Goal: Task Accomplishment & Management: Complete application form

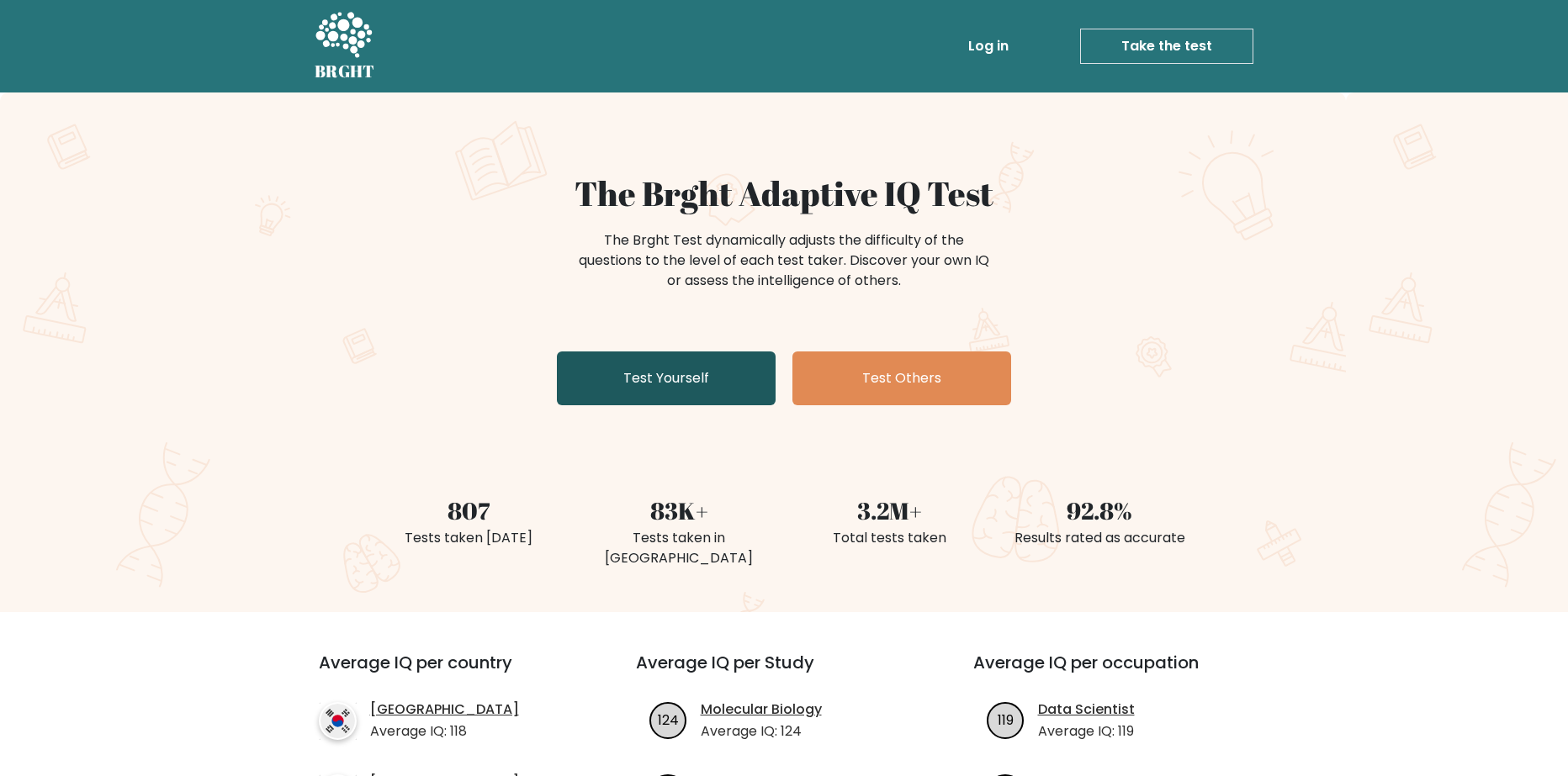
click at [697, 398] on link "Test Yourself" at bounding box center [666, 378] width 219 height 53
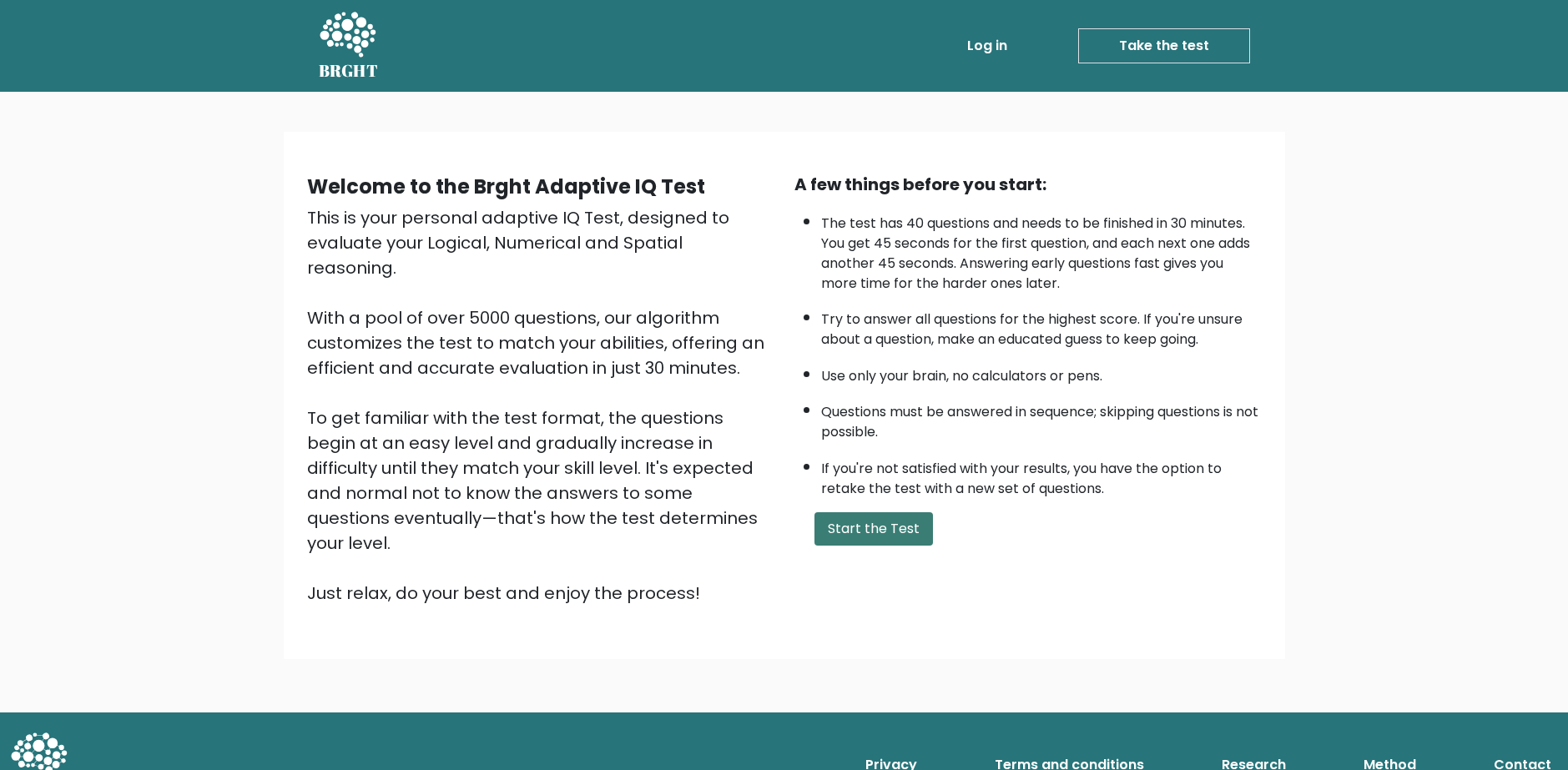
click at [893, 529] on button "Start the Test" at bounding box center [873, 529] width 118 height 33
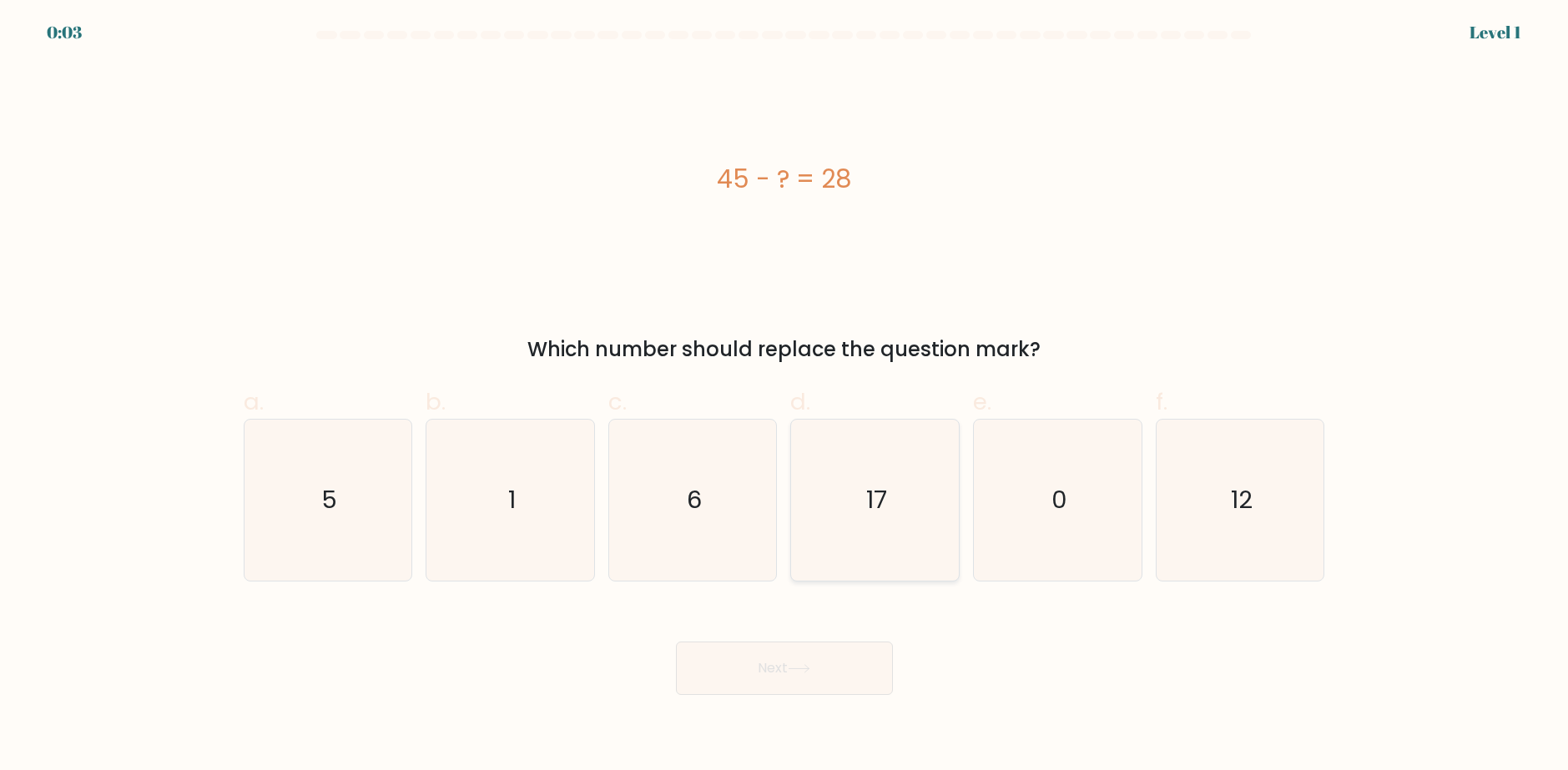
click at [865, 490] on icon "17" at bounding box center [874, 500] width 161 height 161
click at [785, 397] on input "d. 17" at bounding box center [784, 391] width 1 height 11
radio input "true"
click at [812, 660] on button "Next" at bounding box center [784, 668] width 217 height 53
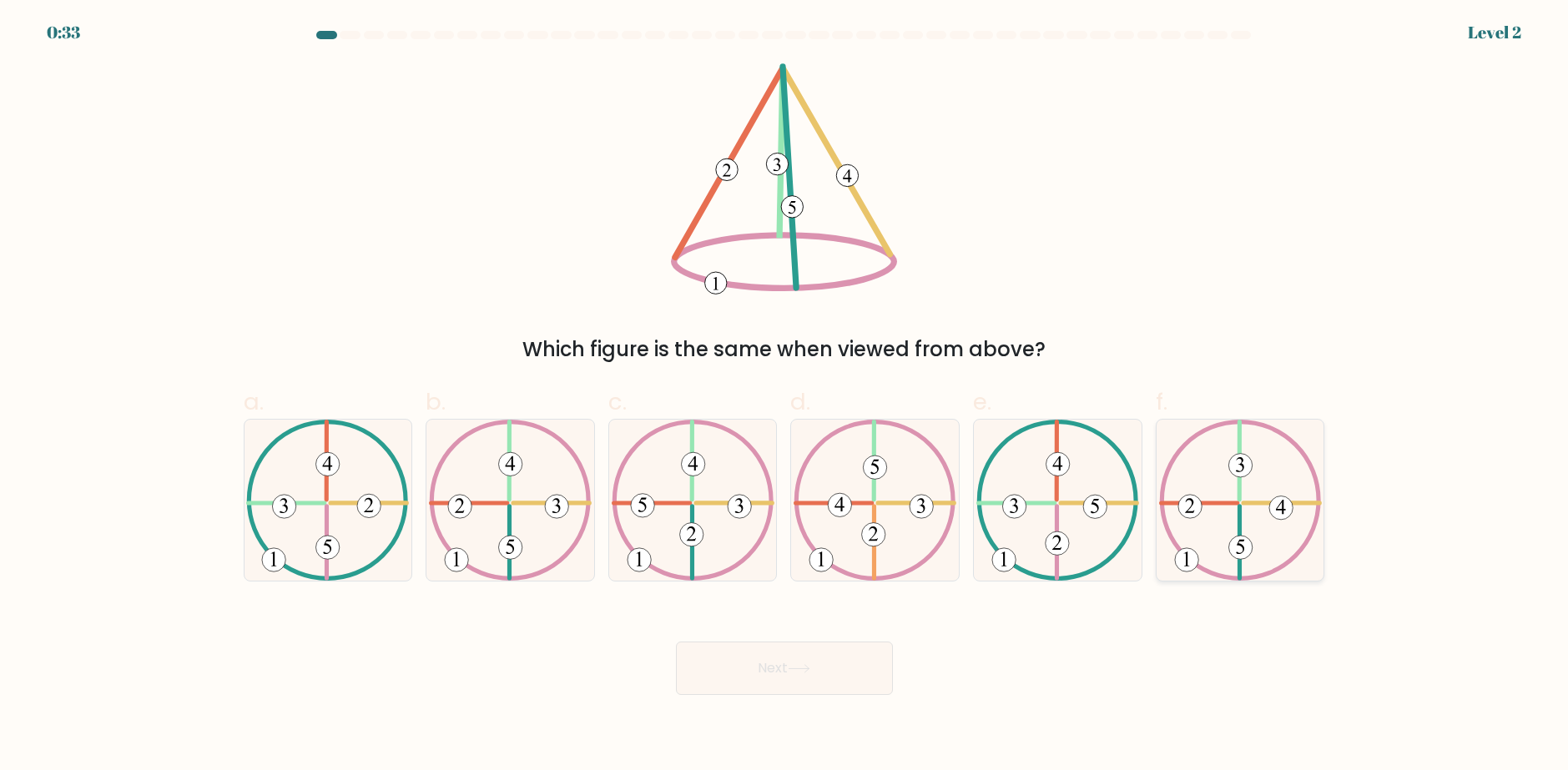
click at [1243, 538] on 492 at bounding box center [1240, 547] width 23 height 23
click at [785, 397] on input "f." at bounding box center [784, 391] width 1 height 11
radio input "true"
click at [806, 669] on icon at bounding box center [799, 669] width 20 height 7
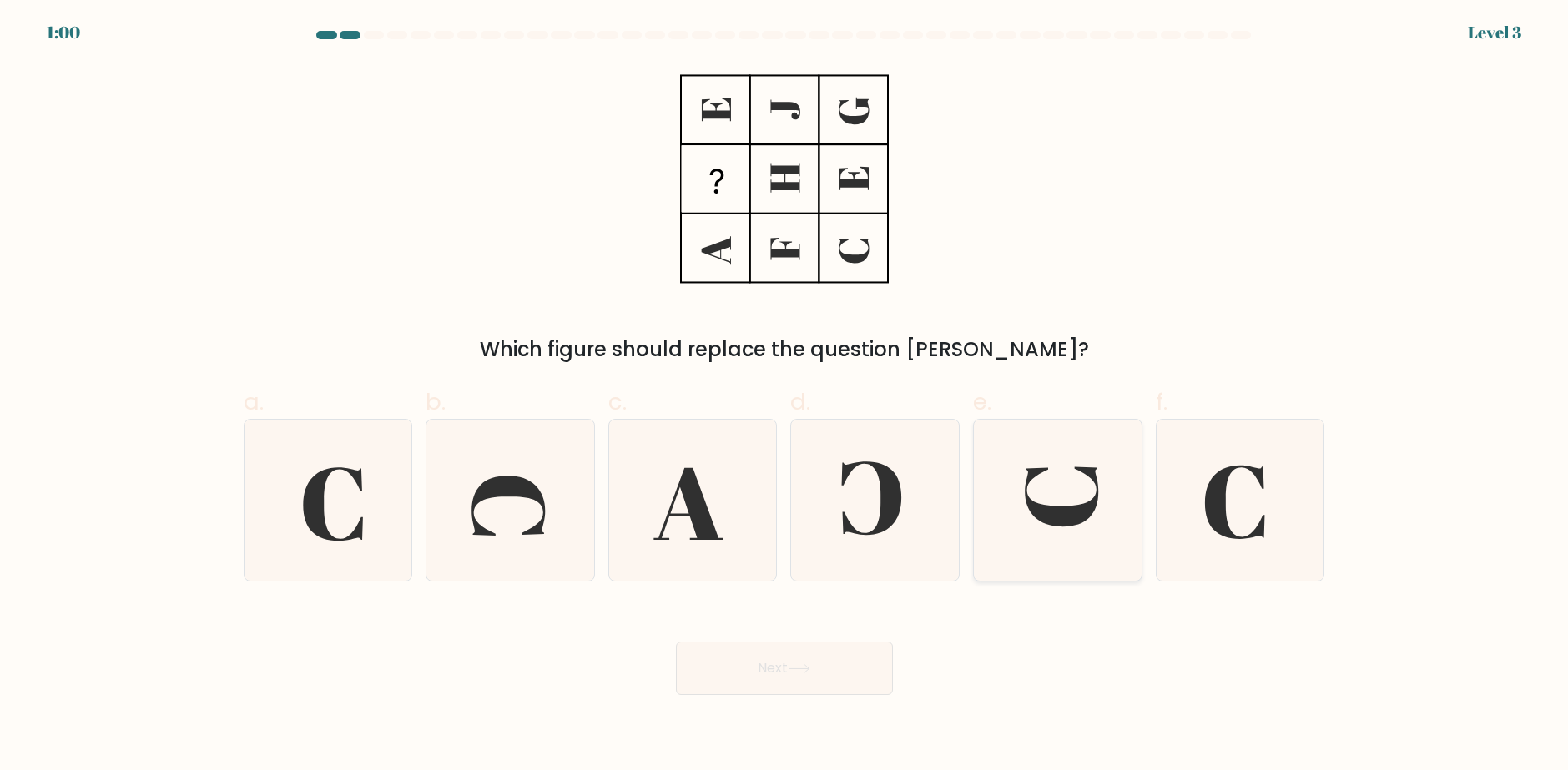
click at [1053, 512] on icon at bounding box center [1062, 497] width 74 height 60
click at [785, 397] on input "e." at bounding box center [784, 391] width 1 height 11
radio input "true"
click at [782, 662] on button "Next" at bounding box center [784, 668] width 217 height 53
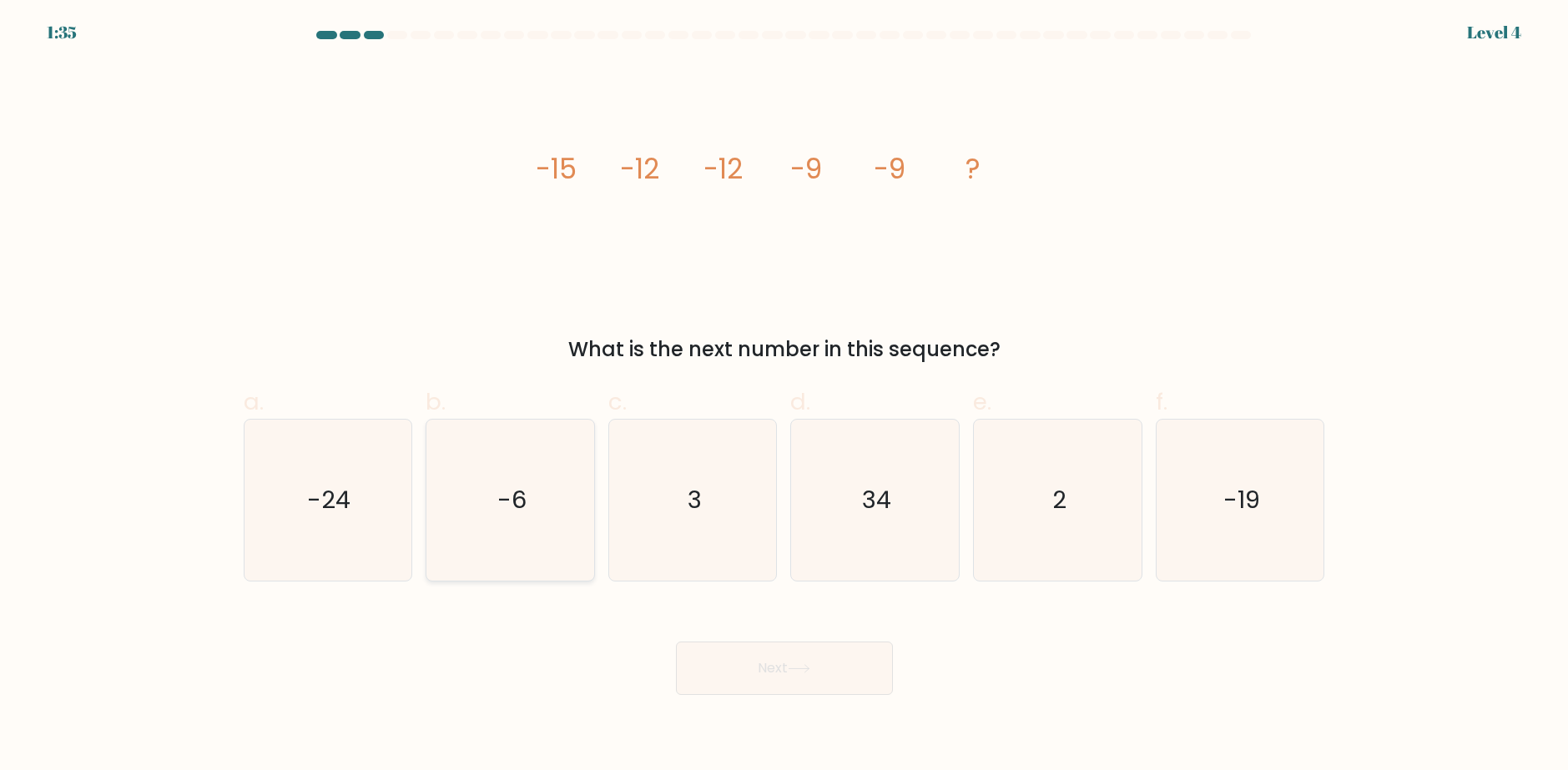
click at [533, 504] on icon "-6" at bounding box center [510, 500] width 161 height 161
click at [784, 397] on input "b. -6" at bounding box center [784, 391] width 1 height 11
radio input "true"
click at [789, 677] on button "Next" at bounding box center [784, 668] width 217 height 53
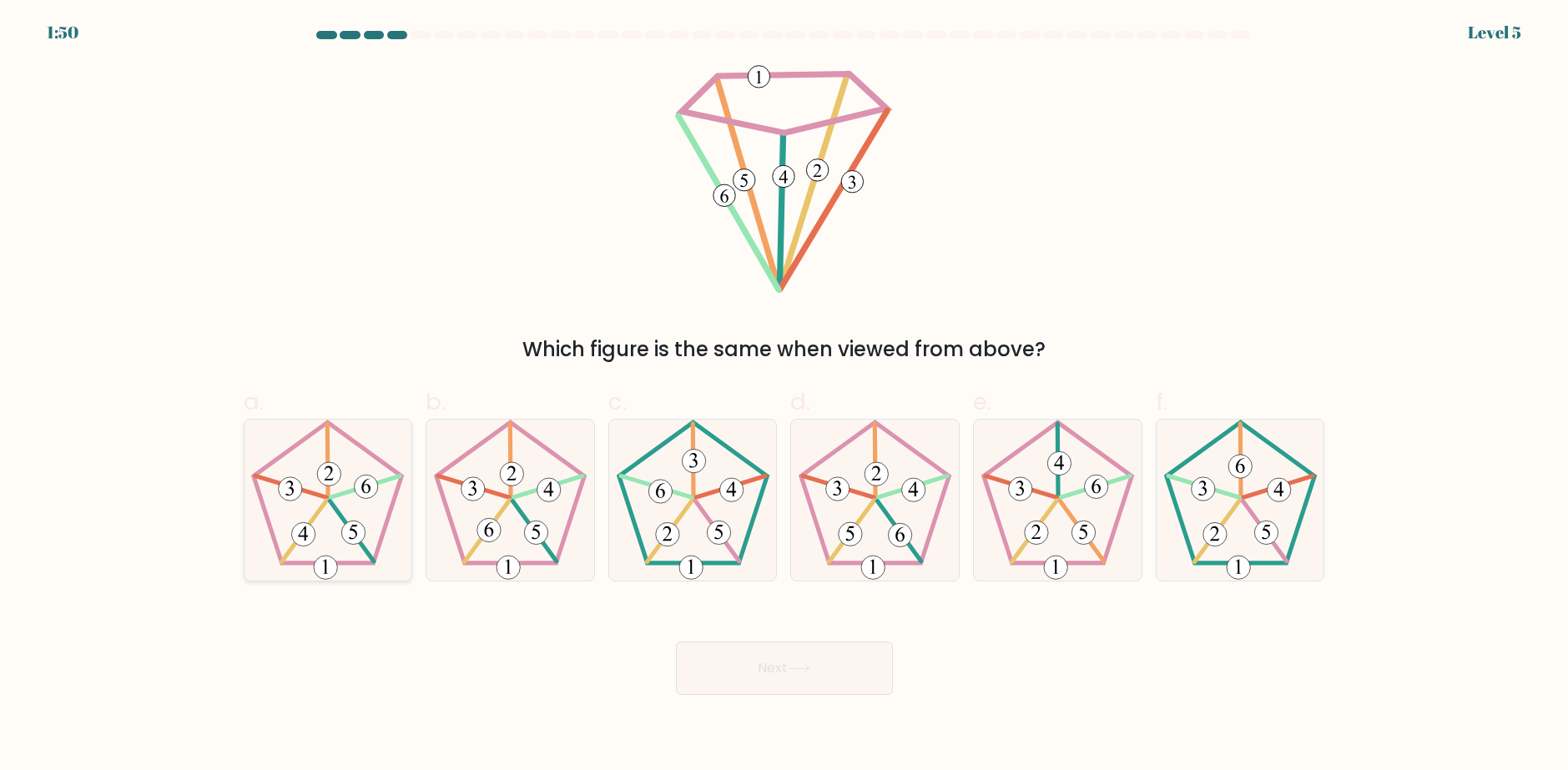
click at [346, 495] on icon at bounding box center [327, 500] width 161 height 161
click at [784, 397] on input "a." at bounding box center [784, 391] width 1 height 11
radio input "true"
click at [791, 682] on button "Next" at bounding box center [784, 668] width 217 height 53
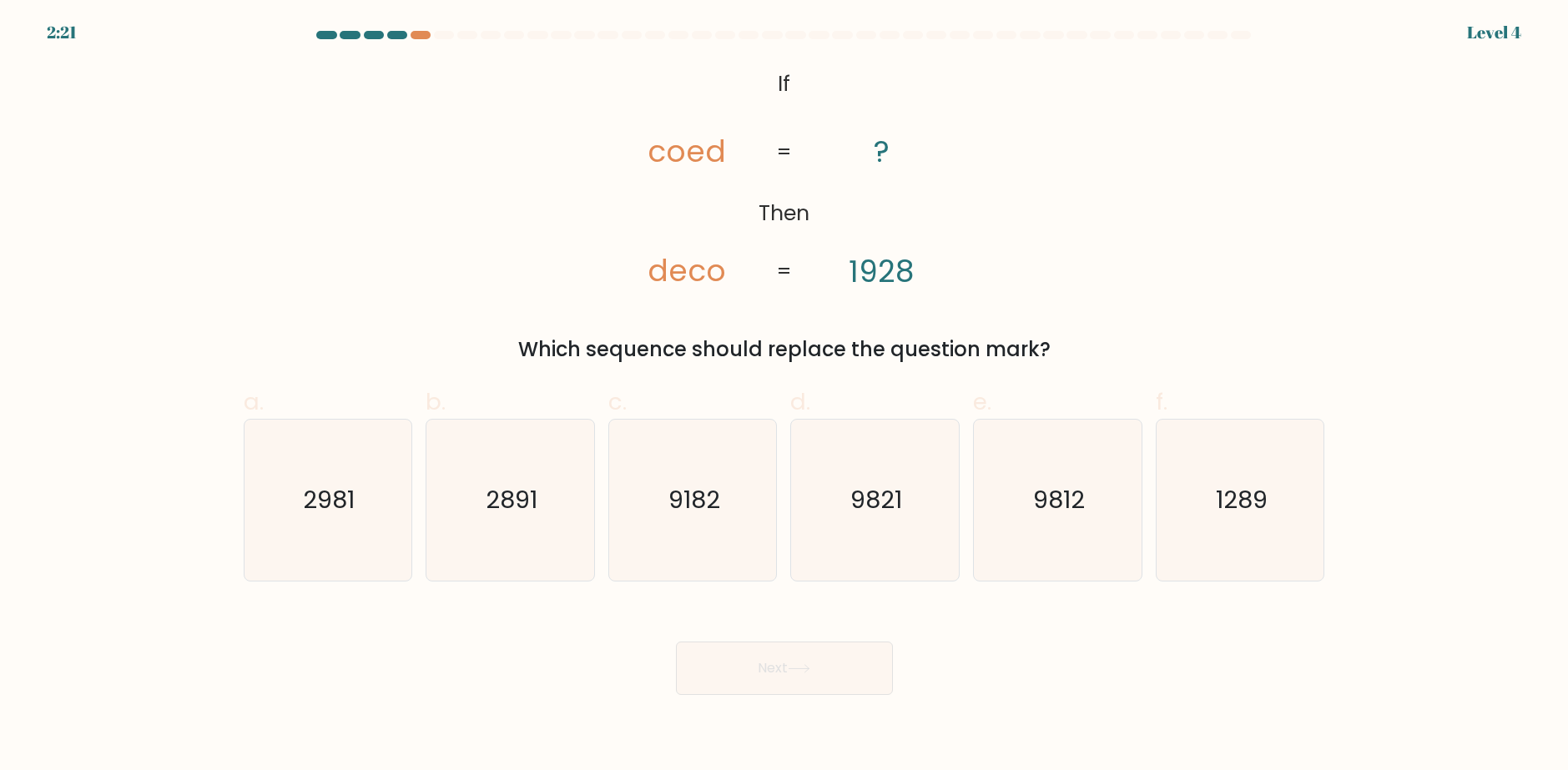
click at [794, 688] on button "Next" at bounding box center [784, 668] width 217 height 53
click at [676, 480] on icon "9182" at bounding box center [692, 500] width 161 height 161
click at [784, 397] on input "c. 9182" at bounding box center [784, 391] width 1 height 11
radio input "true"
click at [811, 717] on body "2:19 Level 4 If" at bounding box center [784, 385] width 1568 height 770
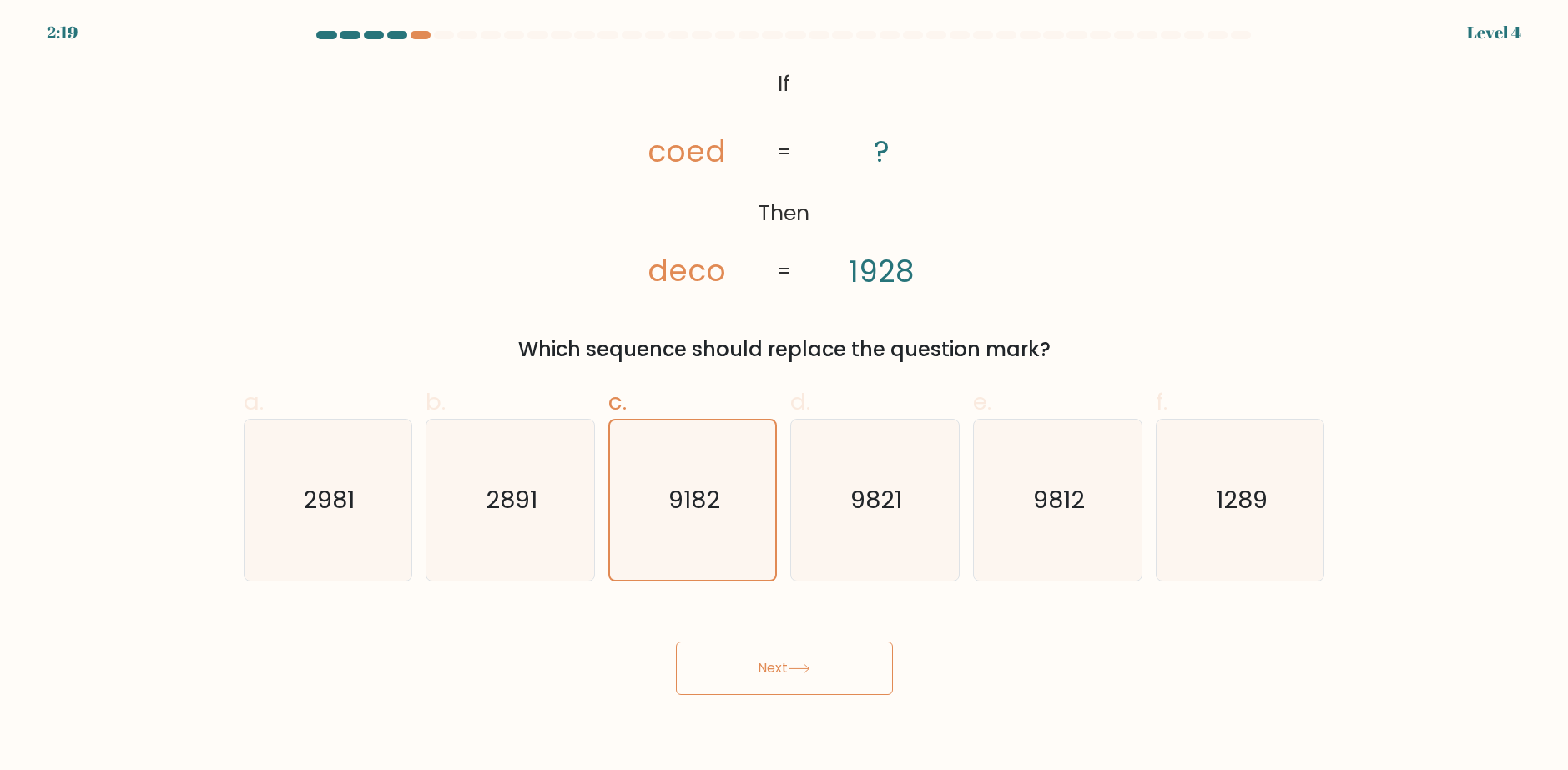
click at [808, 680] on button "Next" at bounding box center [784, 668] width 217 height 53
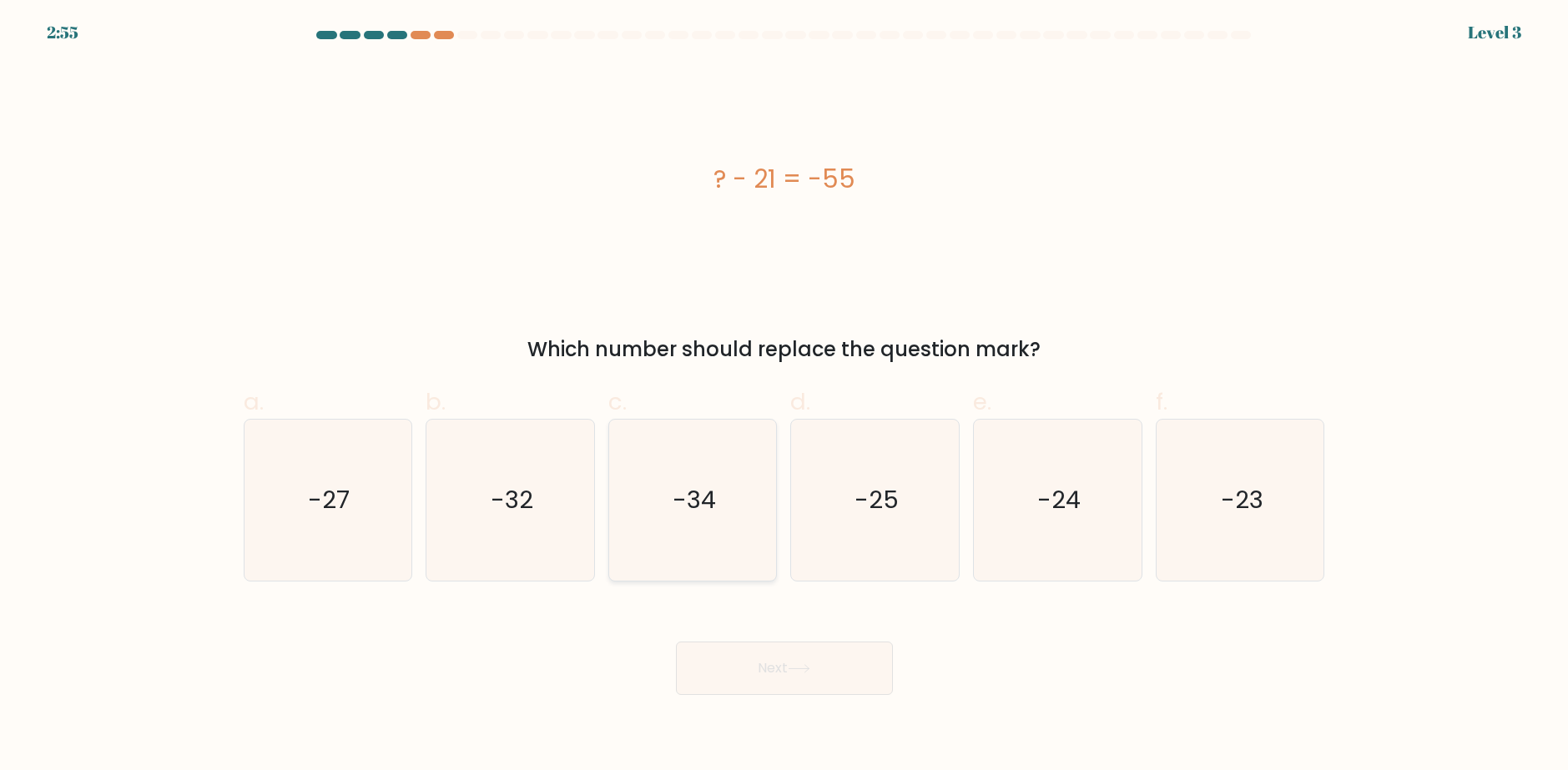
click at [689, 526] on icon "-34" at bounding box center [692, 500] width 161 height 161
click at [784, 397] on input "c. -34" at bounding box center [784, 391] width 1 height 11
radio input "true"
click at [790, 663] on button "Next" at bounding box center [784, 668] width 217 height 53
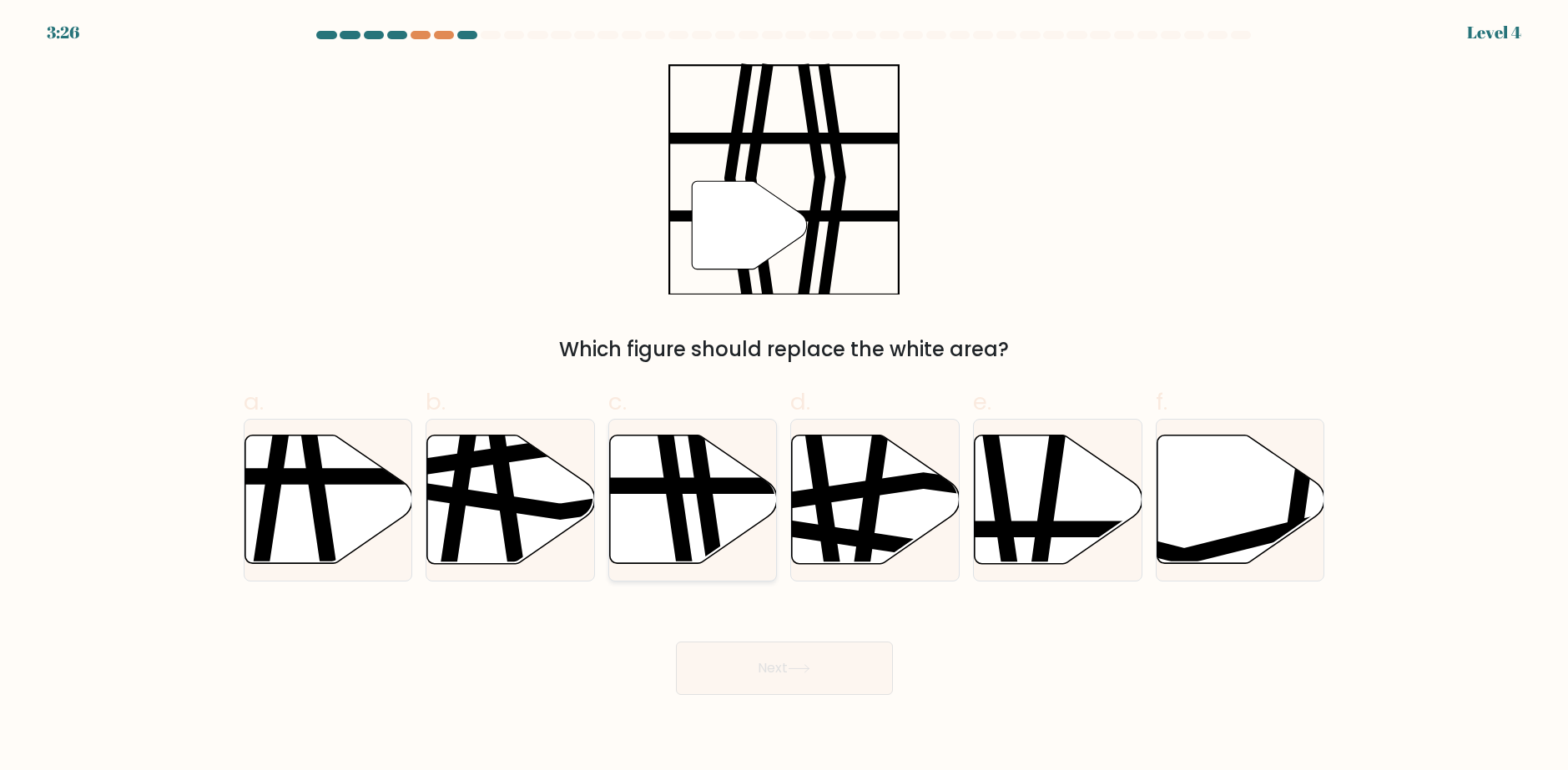
click at [695, 515] on icon at bounding box center [694, 499] width 168 height 128
click at [784, 397] on input "c." at bounding box center [784, 391] width 1 height 11
radio input "true"
click at [737, 670] on button "Next" at bounding box center [784, 668] width 217 height 53
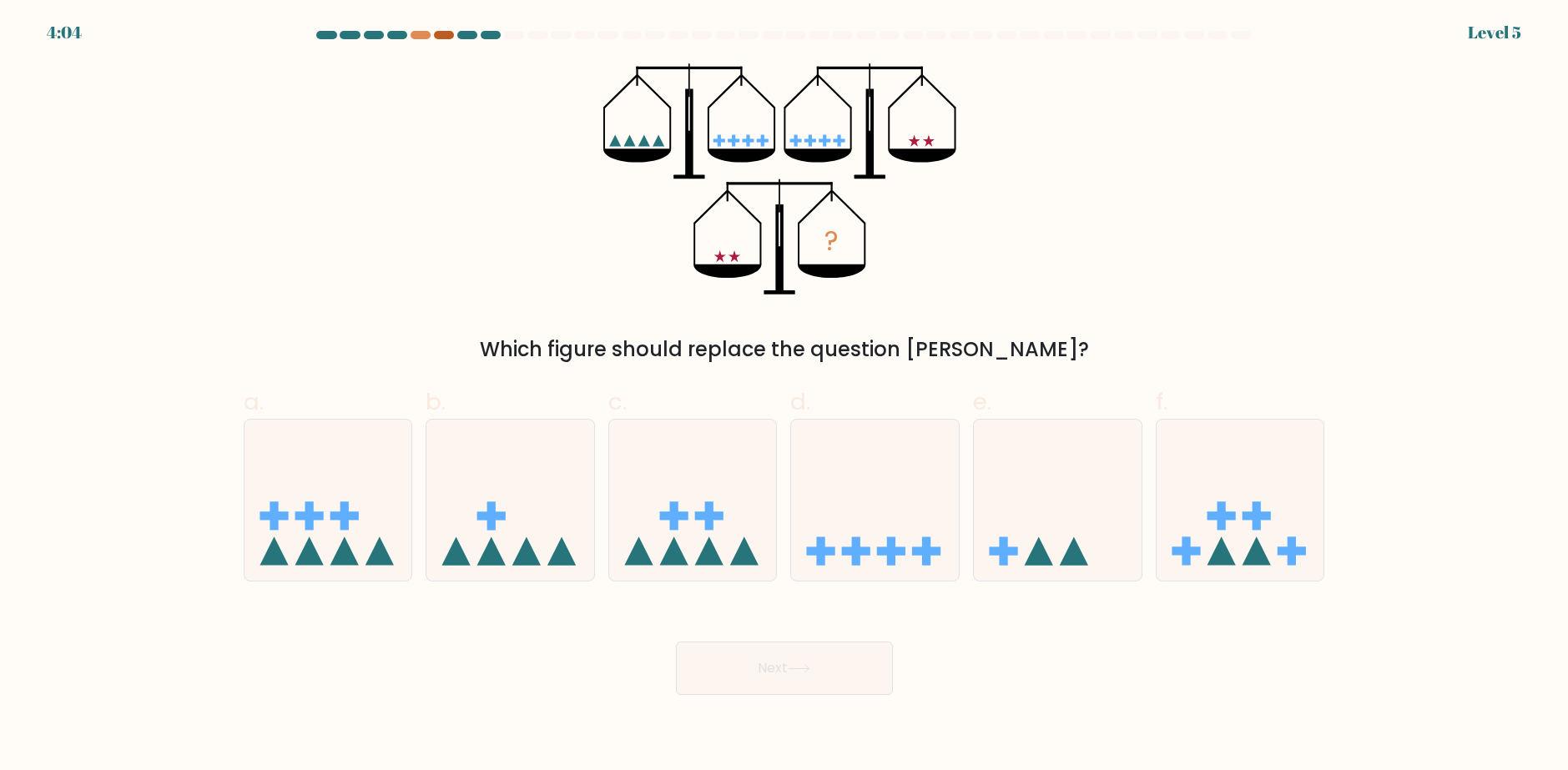
click at [443, 31] on div at bounding box center [443, 34] width 20 height 8
click at [491, 33] on div at bounding box center [490, 34] width 20 height 8
click at [903, 564] on icon at bounding box center [874, 501] width 168 height 138
click at [785, 397] on input "d." at bounding box center [784, 391] width 1 height 11
radio input "true"
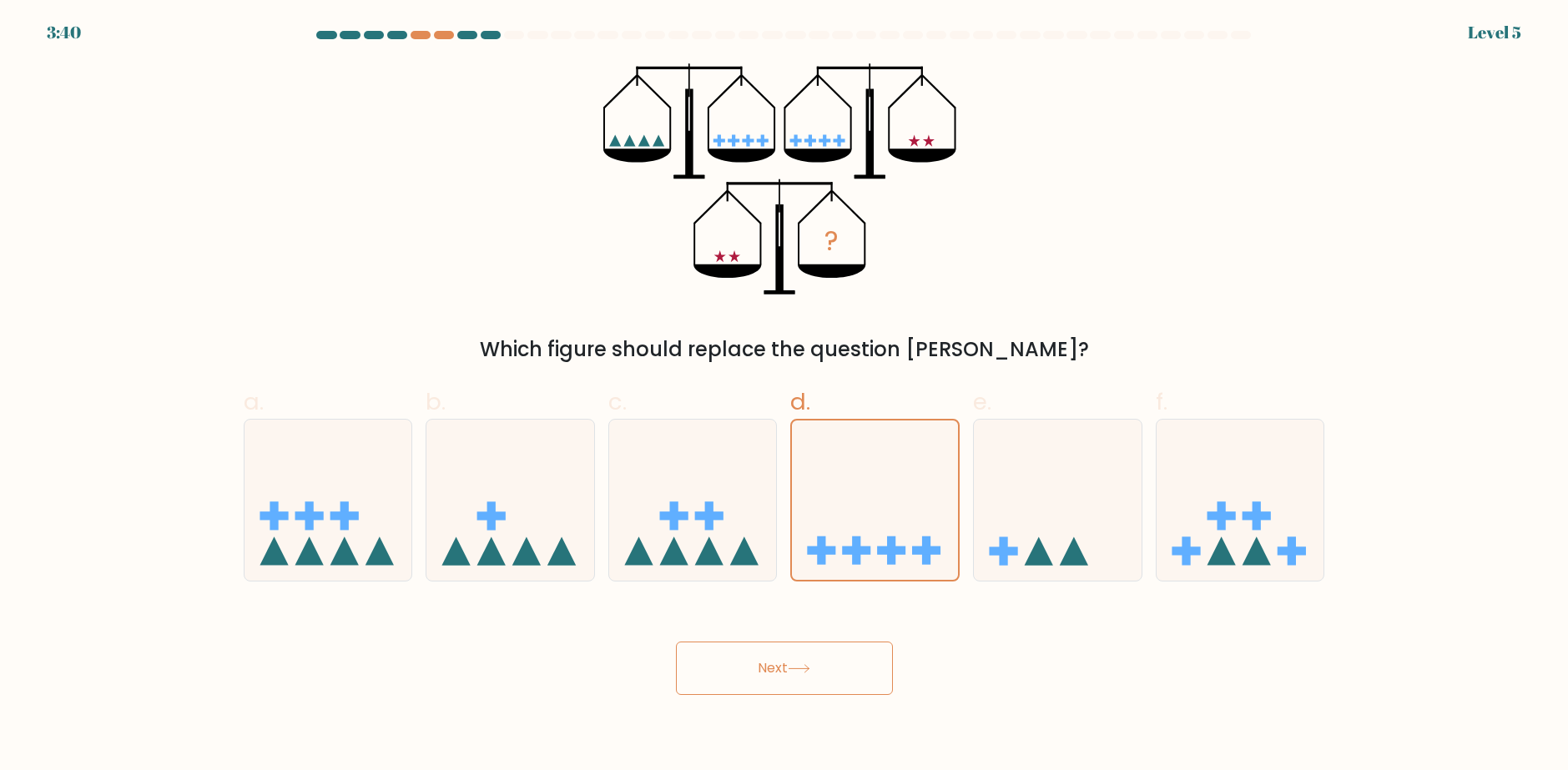
click at [818, 664] on button "Next" at bounding box center [784, 668] width 217 height 53
